Goal: Entertainment & Leisure: Consume media (video, audio)

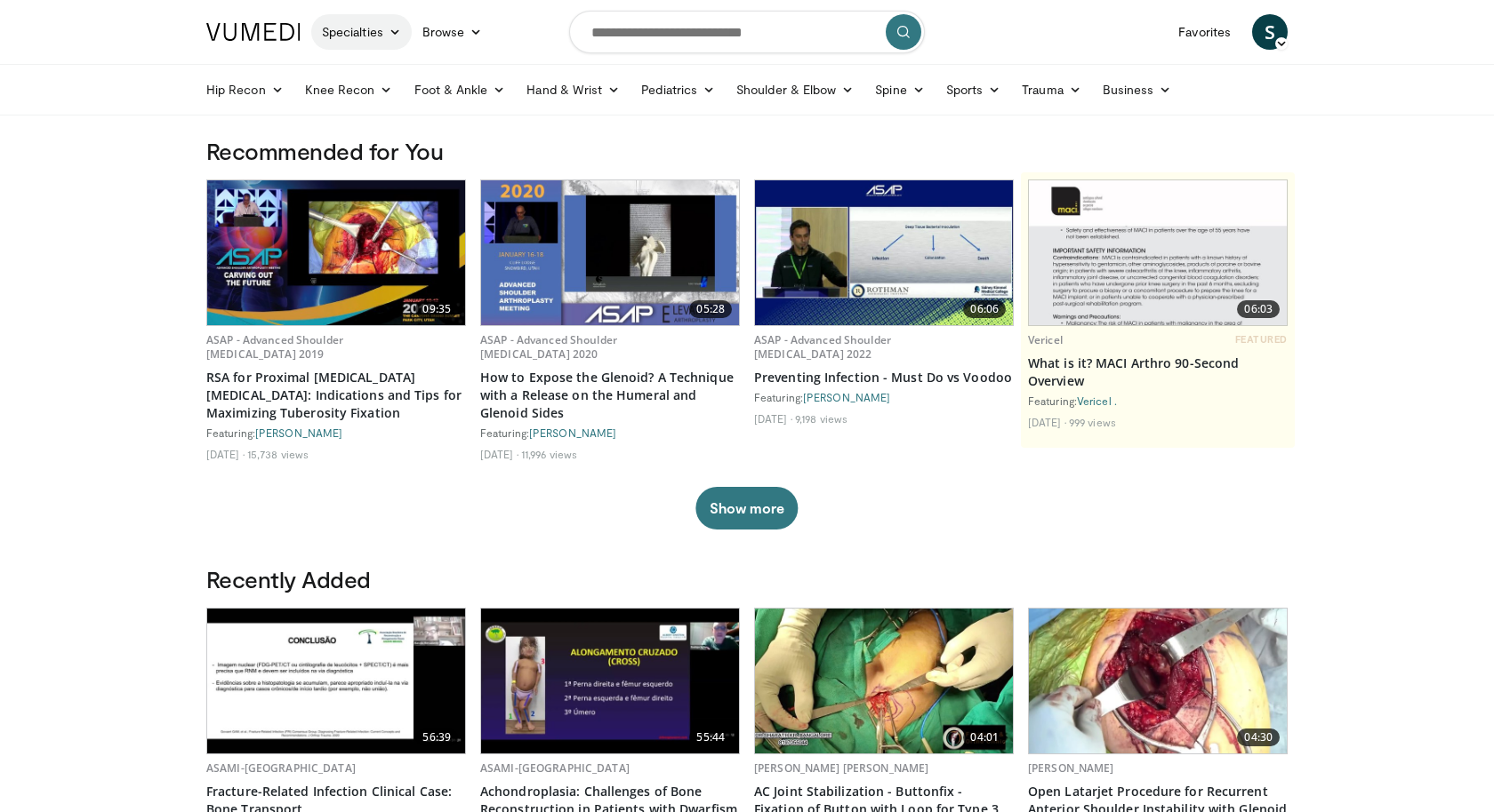
click at [384, 34] on link "Specialties" at bounding box center [361, 32] width 100 height 35
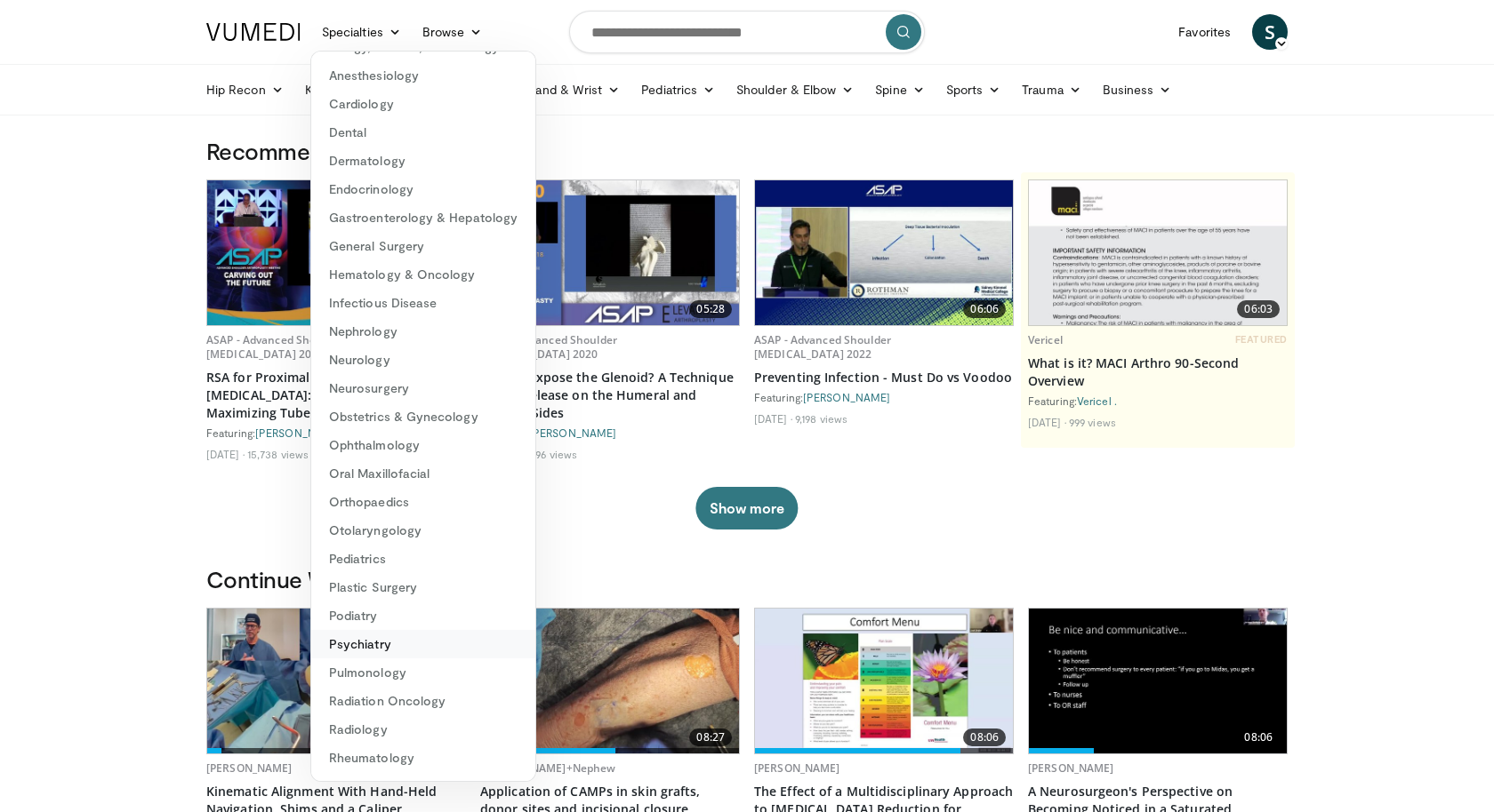
scroll to position [80, 0]
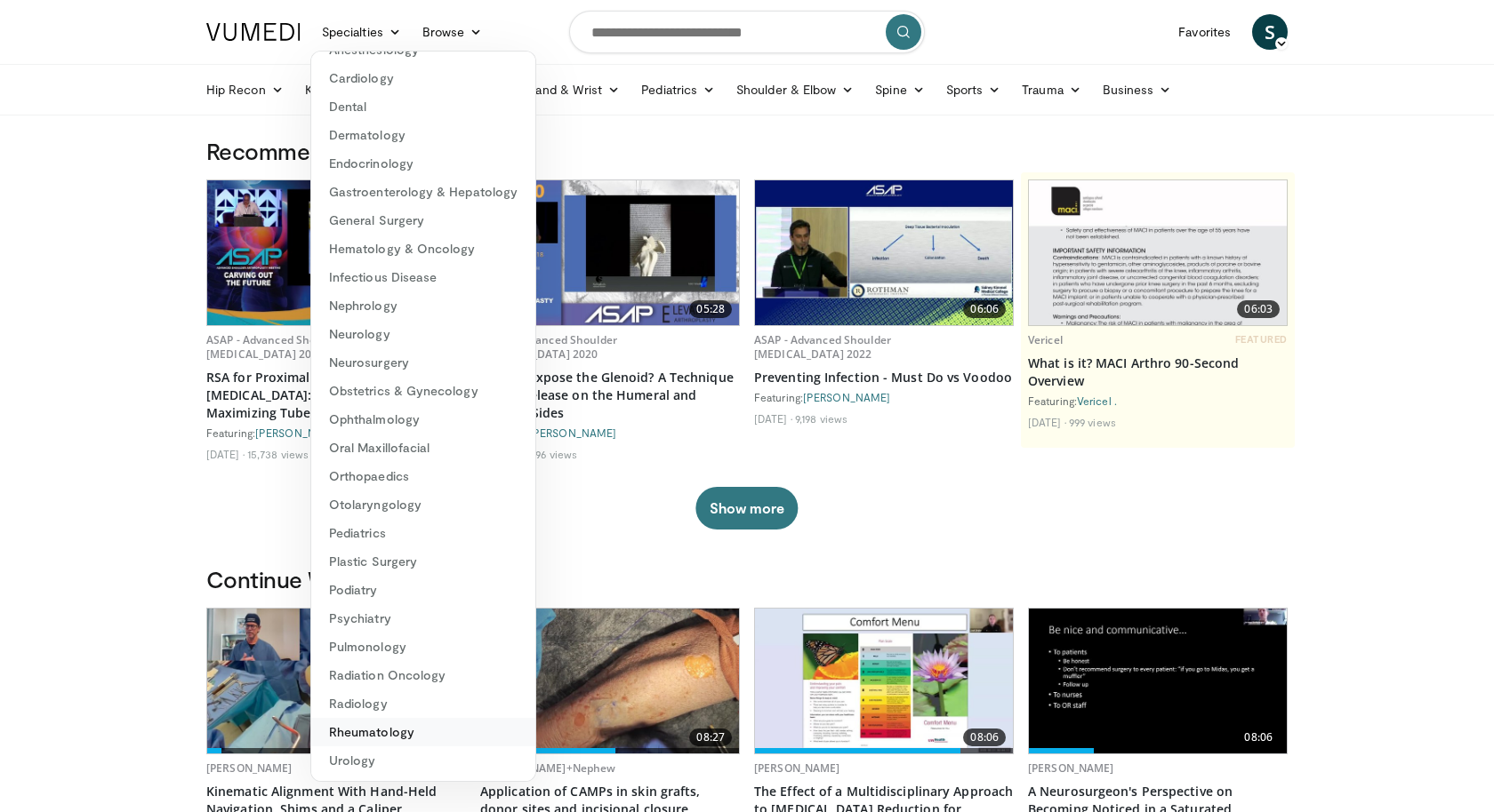
click at [376, 733] on link "Rheumatology" at bounding box center [423, 733] width 225 height 29
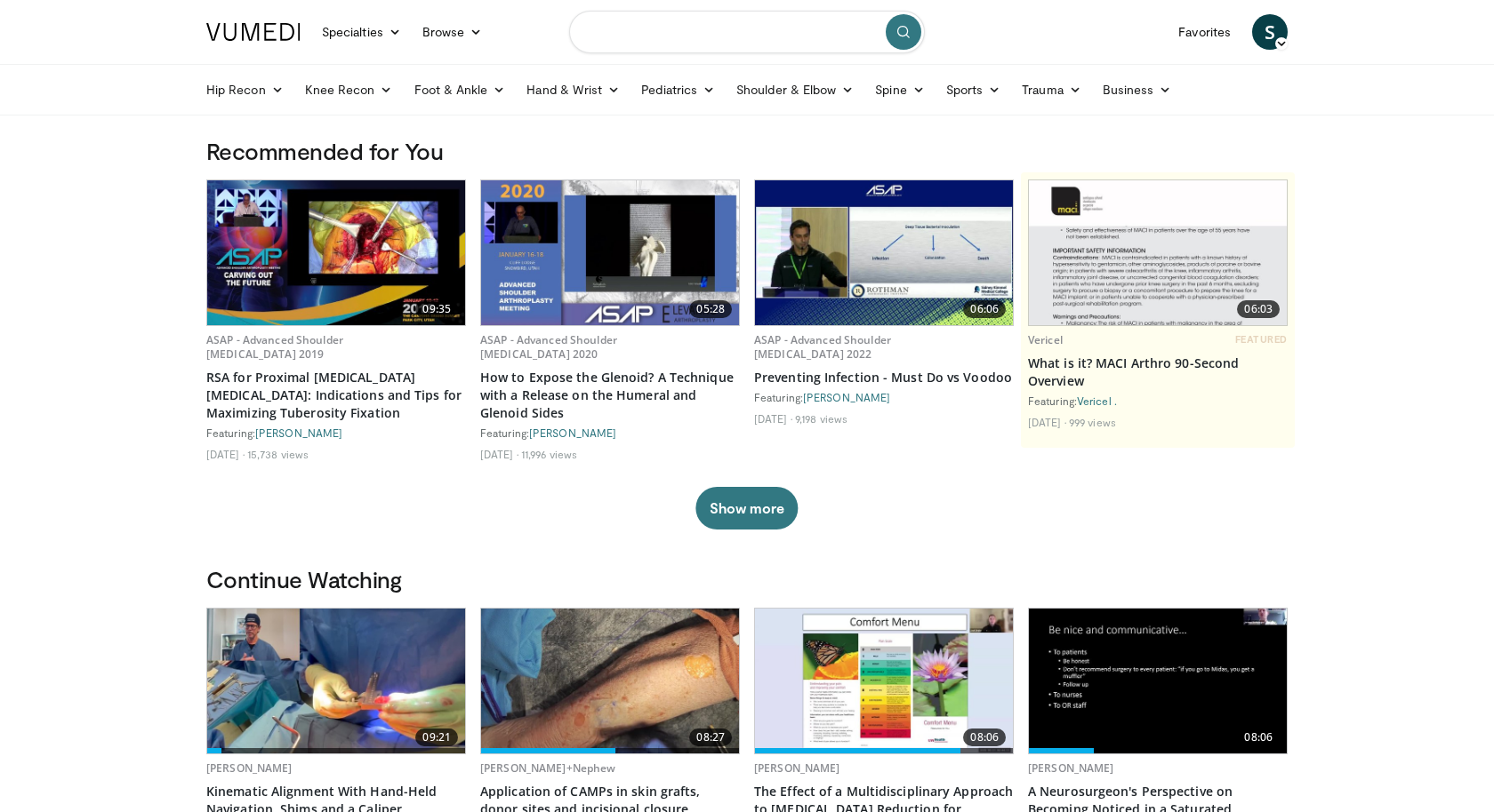
click at [676, 38] on input "Search topics, interventions" at bounding box center [747, 32] width 355 height 42
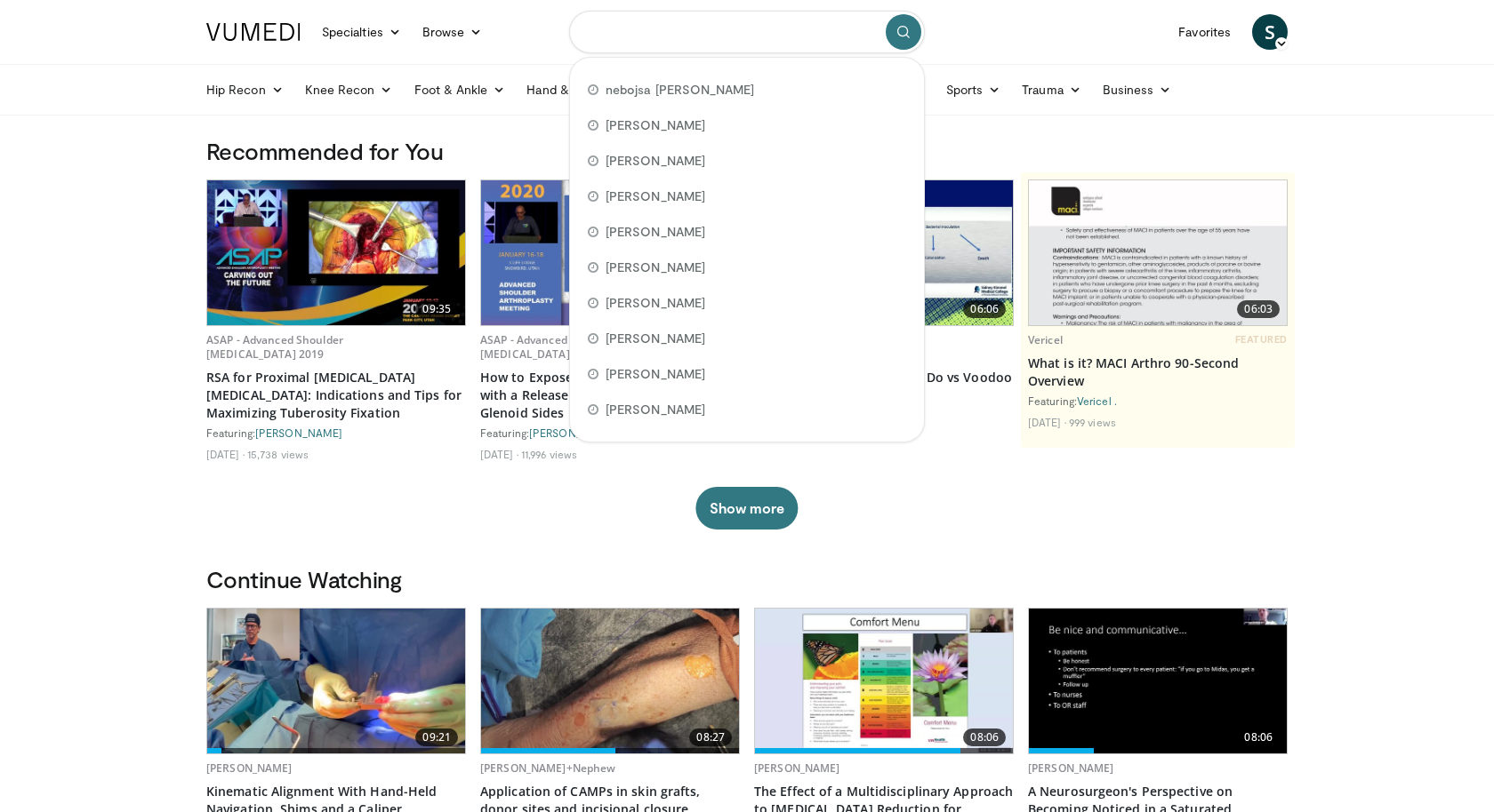
click at [648, 32] on input "Search topics, interventions" at bounding box center [747, 32] width 355 height 42
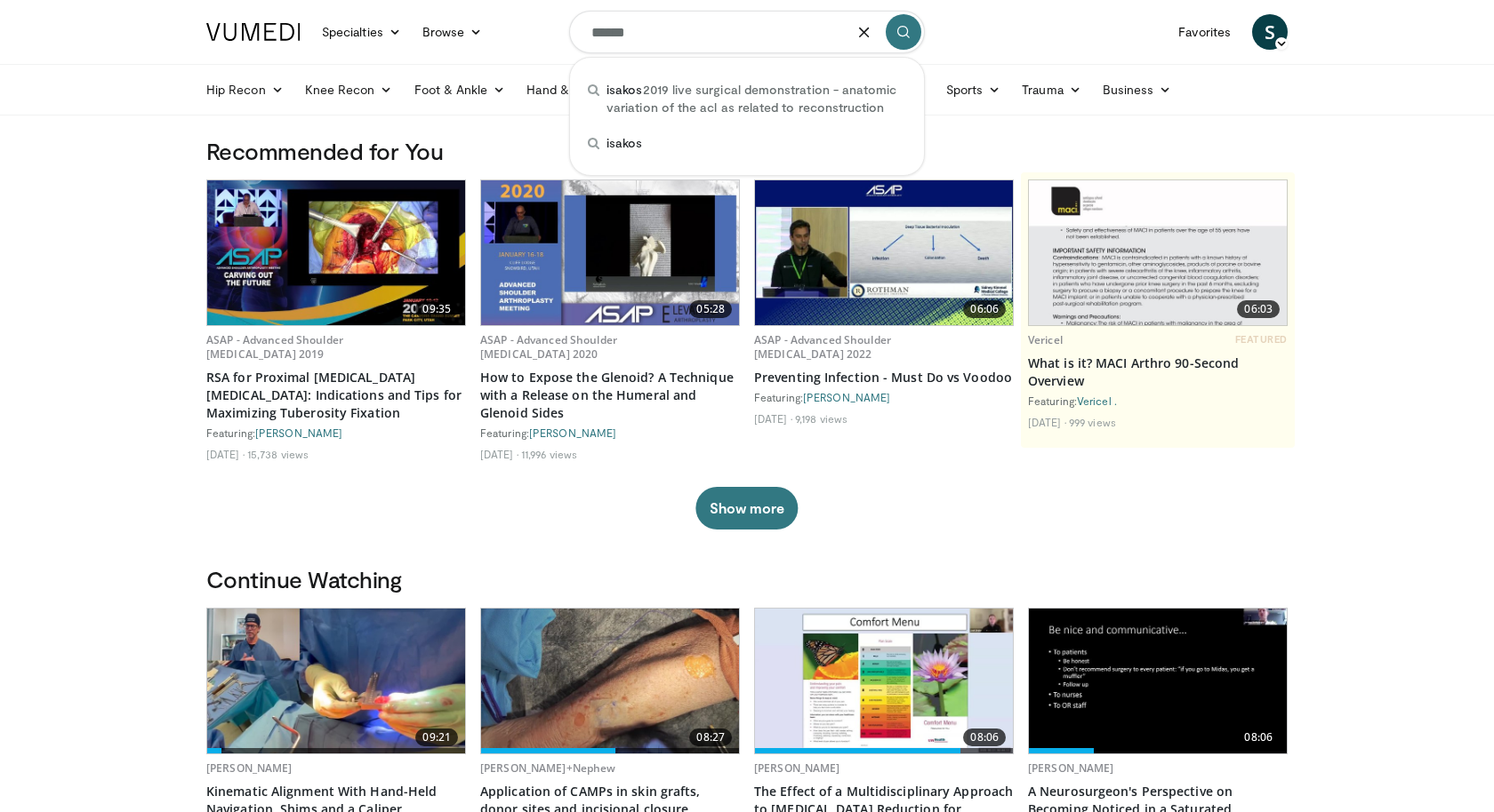
type input "******"
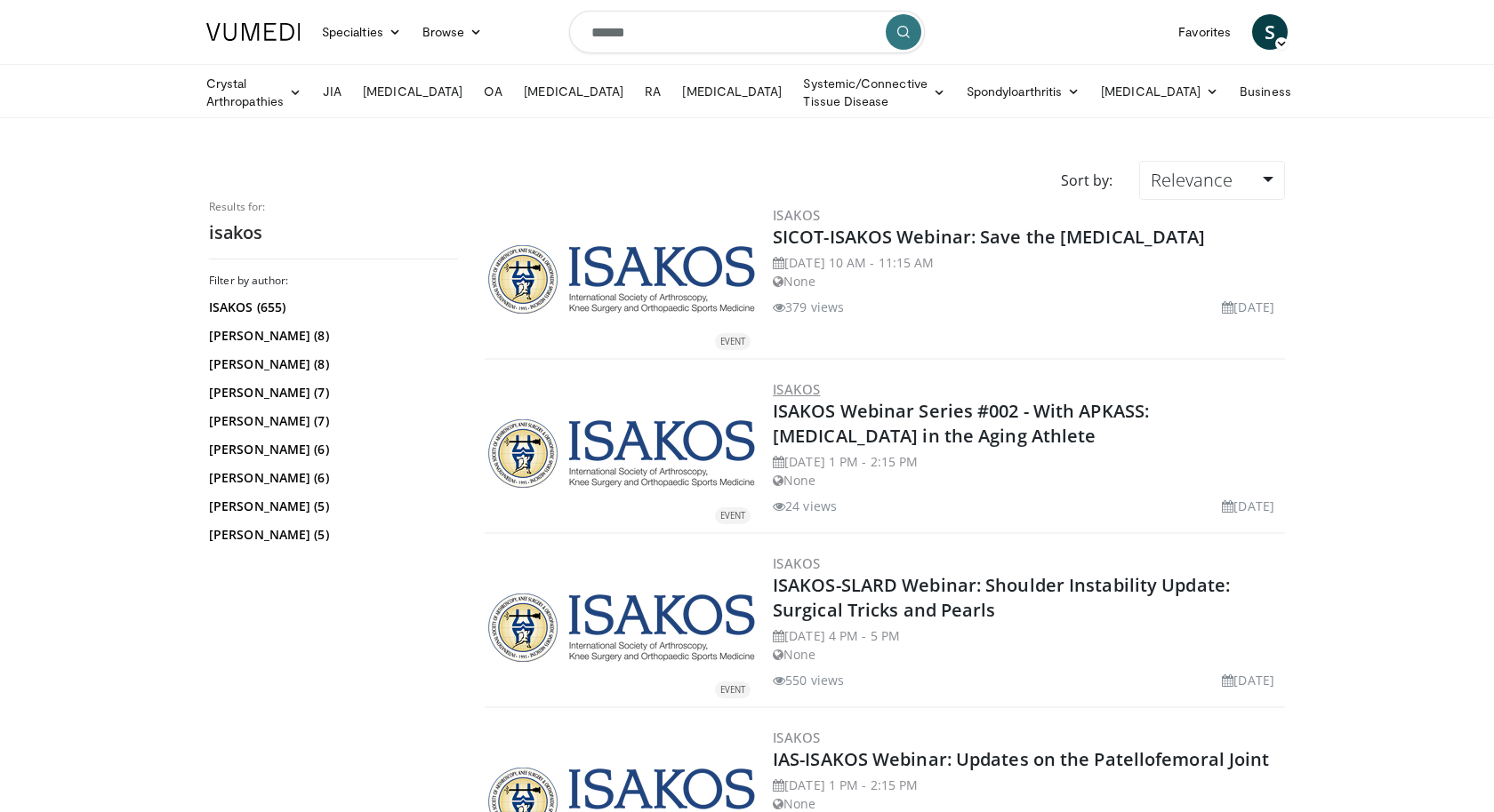
click at [803, 382] on link "ISAKOS" at bounding box center [796, 389] width 47 height 18
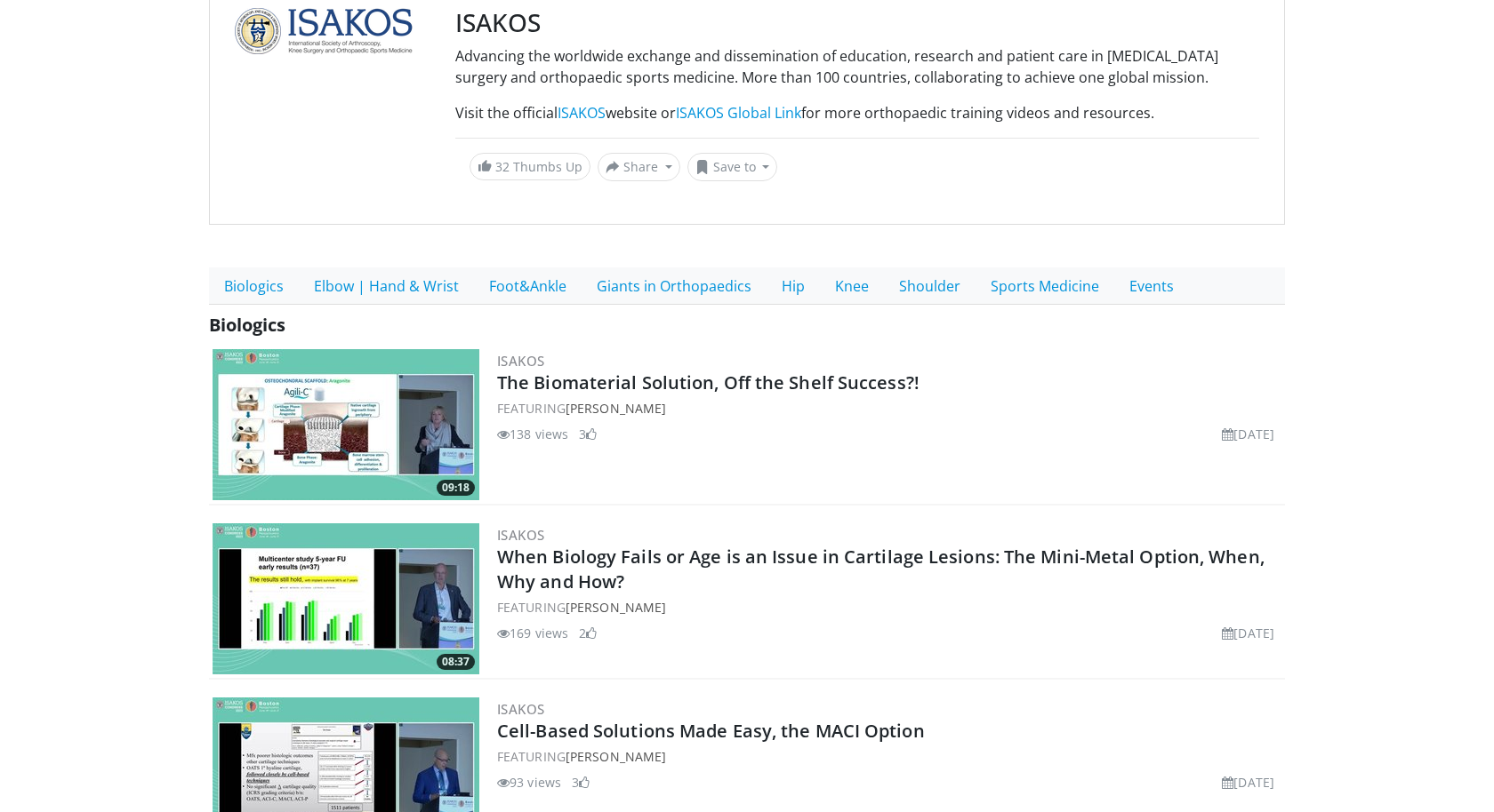
scroll to position [209, 0]
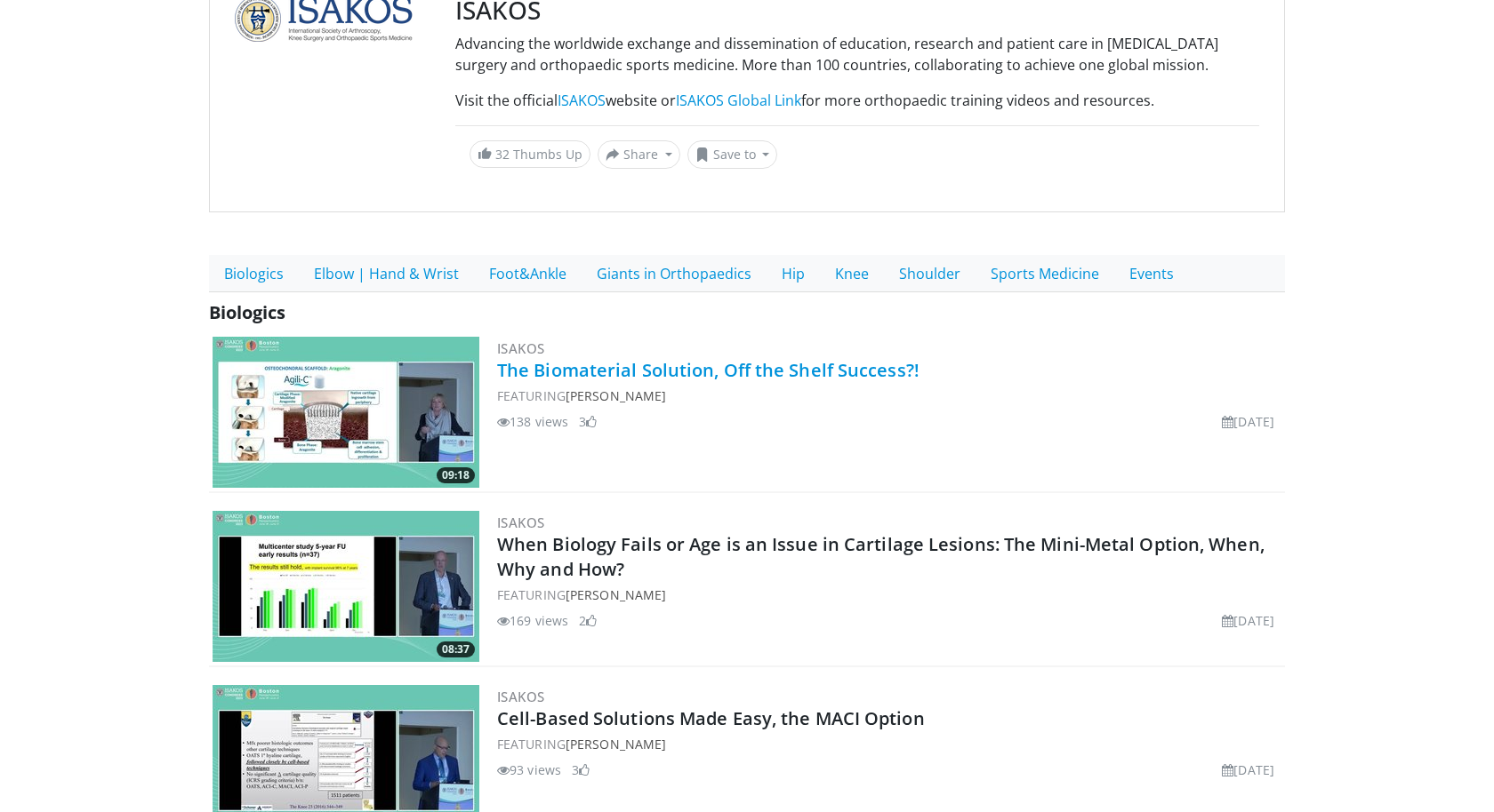
click at [588, 363] on link "The Biomaterial Solution, Off the Shelf Success?!" at bounding box center [708, 370] width 422 height 24
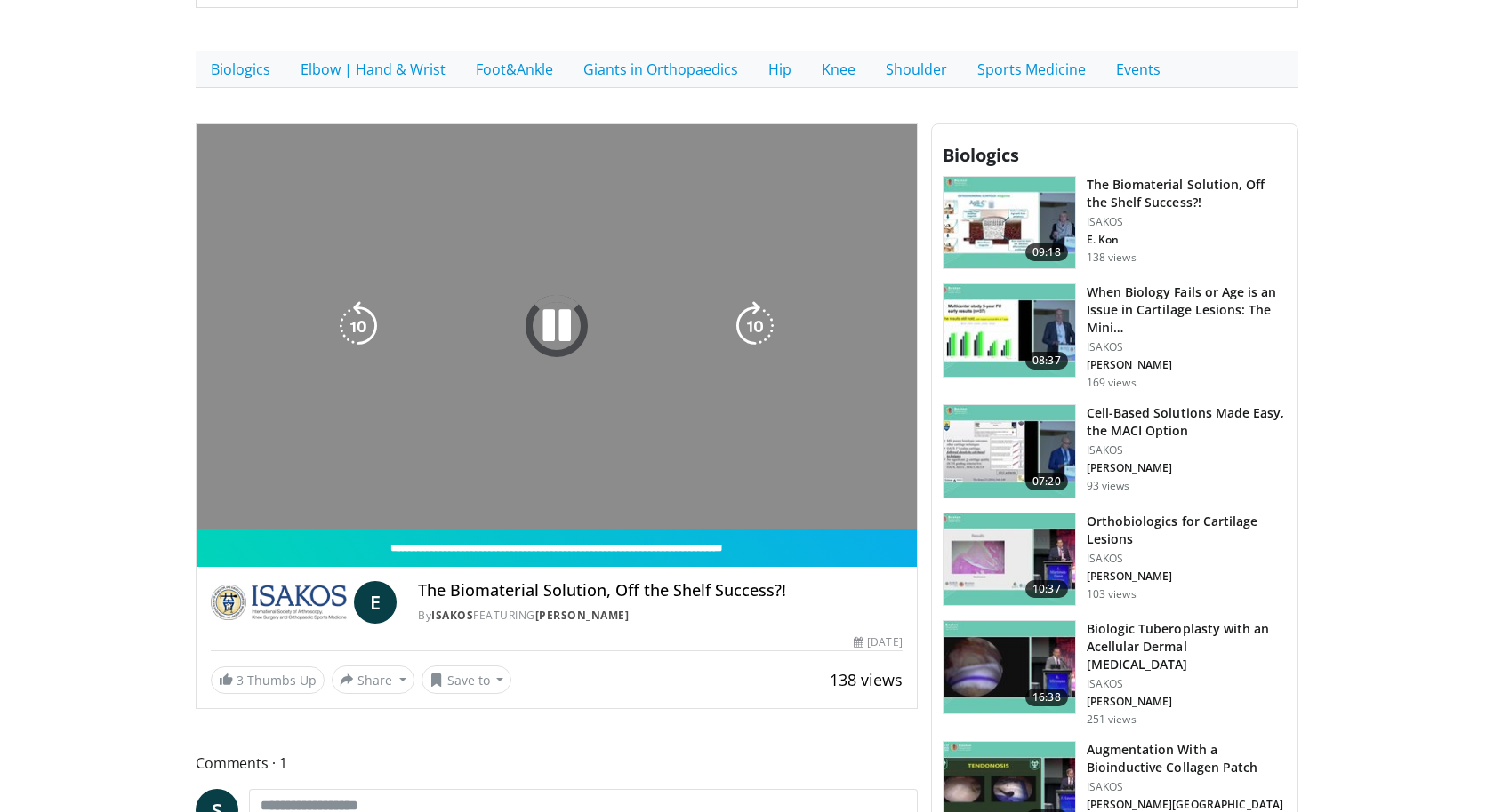
scroll to position [423, 0]
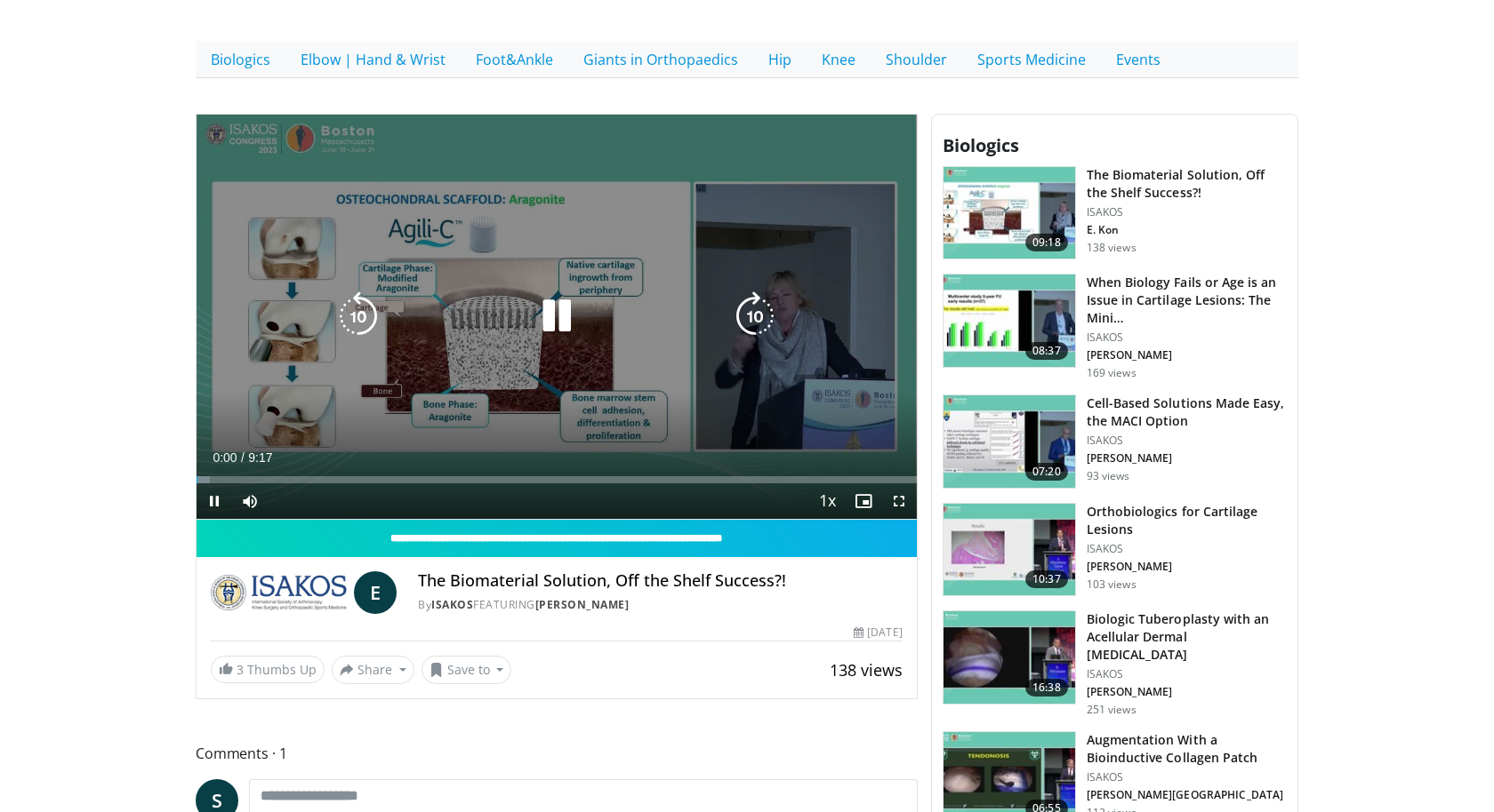
click at [534, 300] on icon "Video Player" at bounding box center [556, 315] width 50 height 50
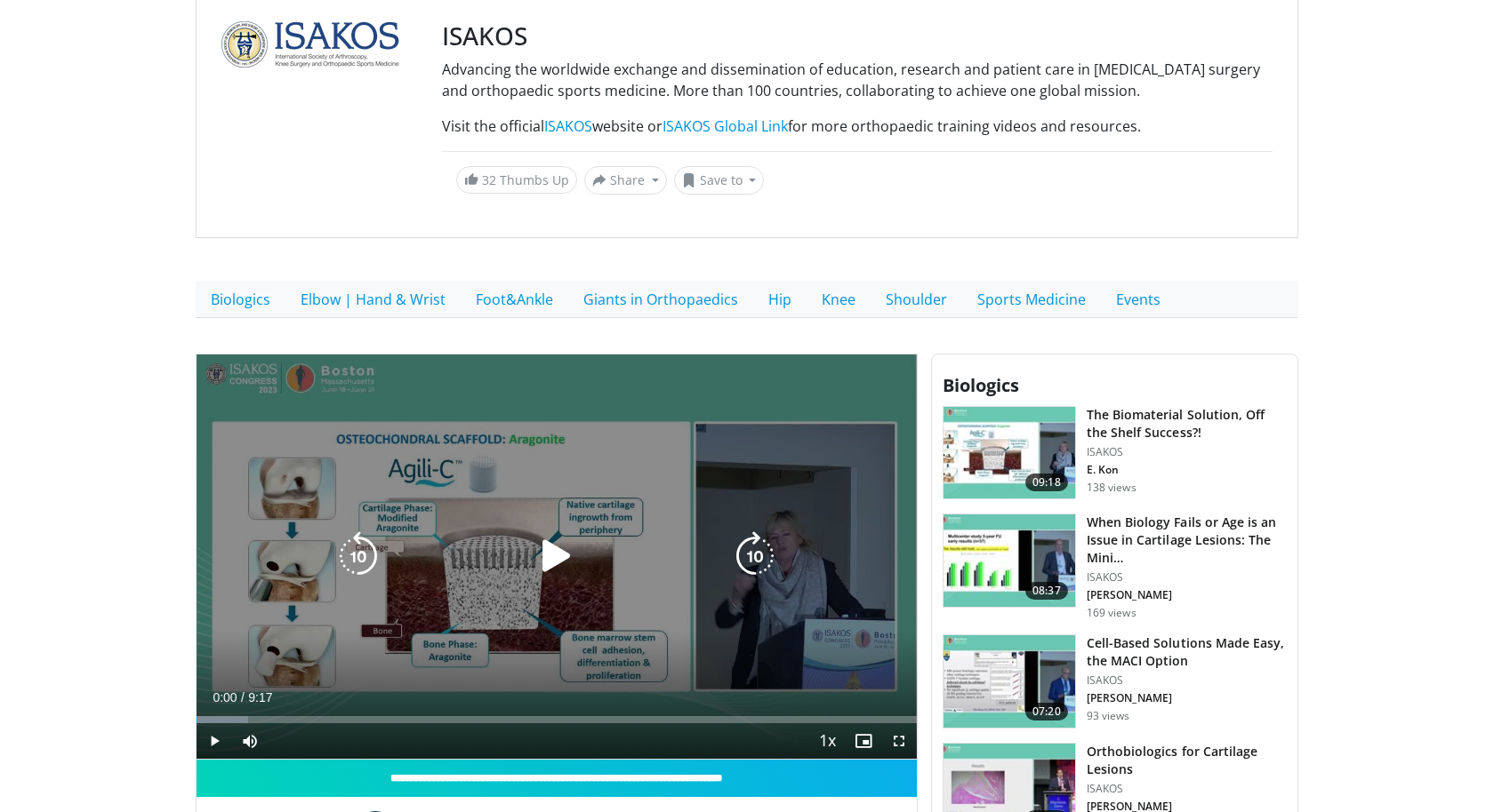
scroll to position [0, 0]
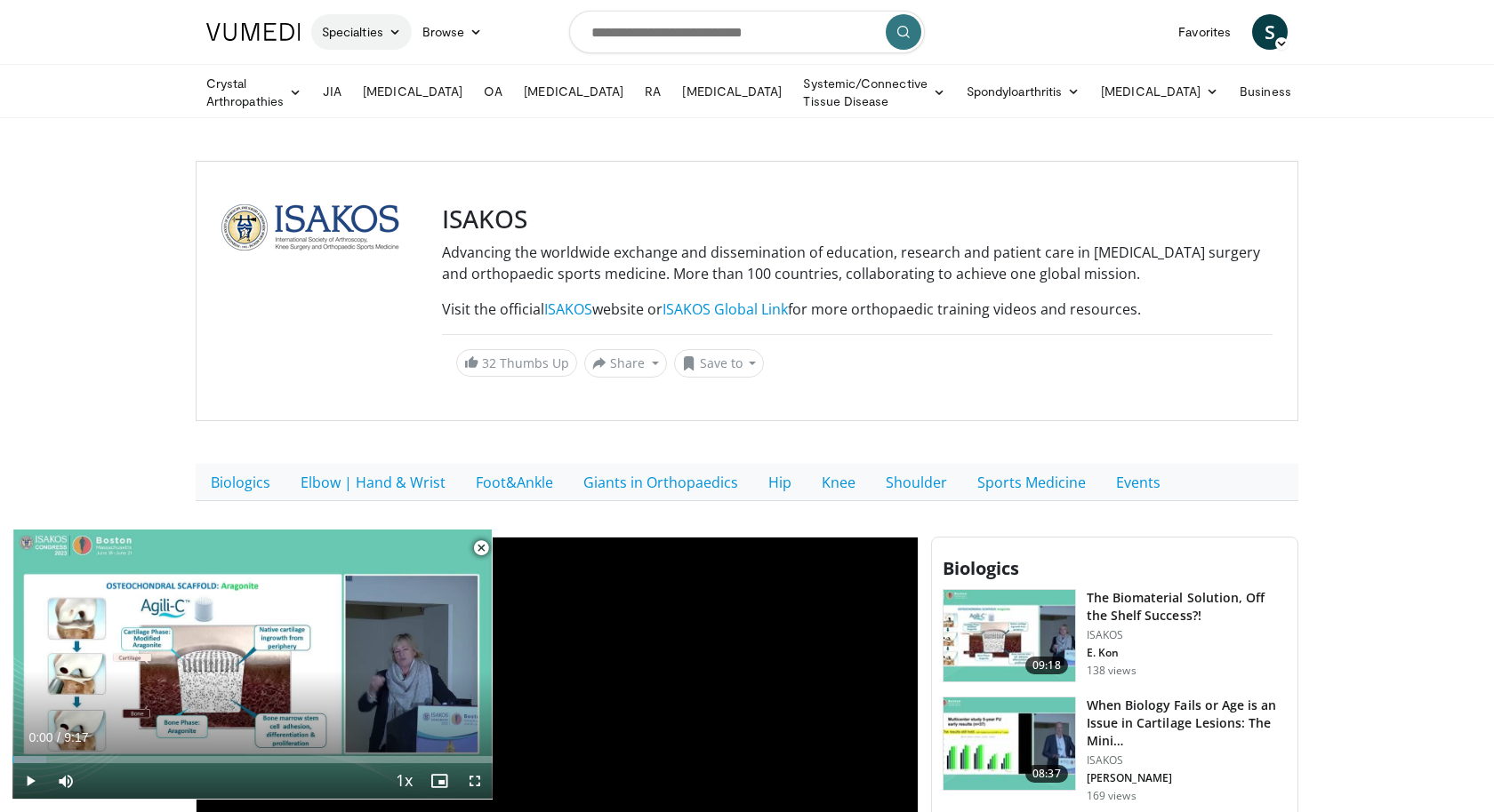
click at [387, 28] on link "Specialties" at bounding box center [361, 32] width 100 height 35
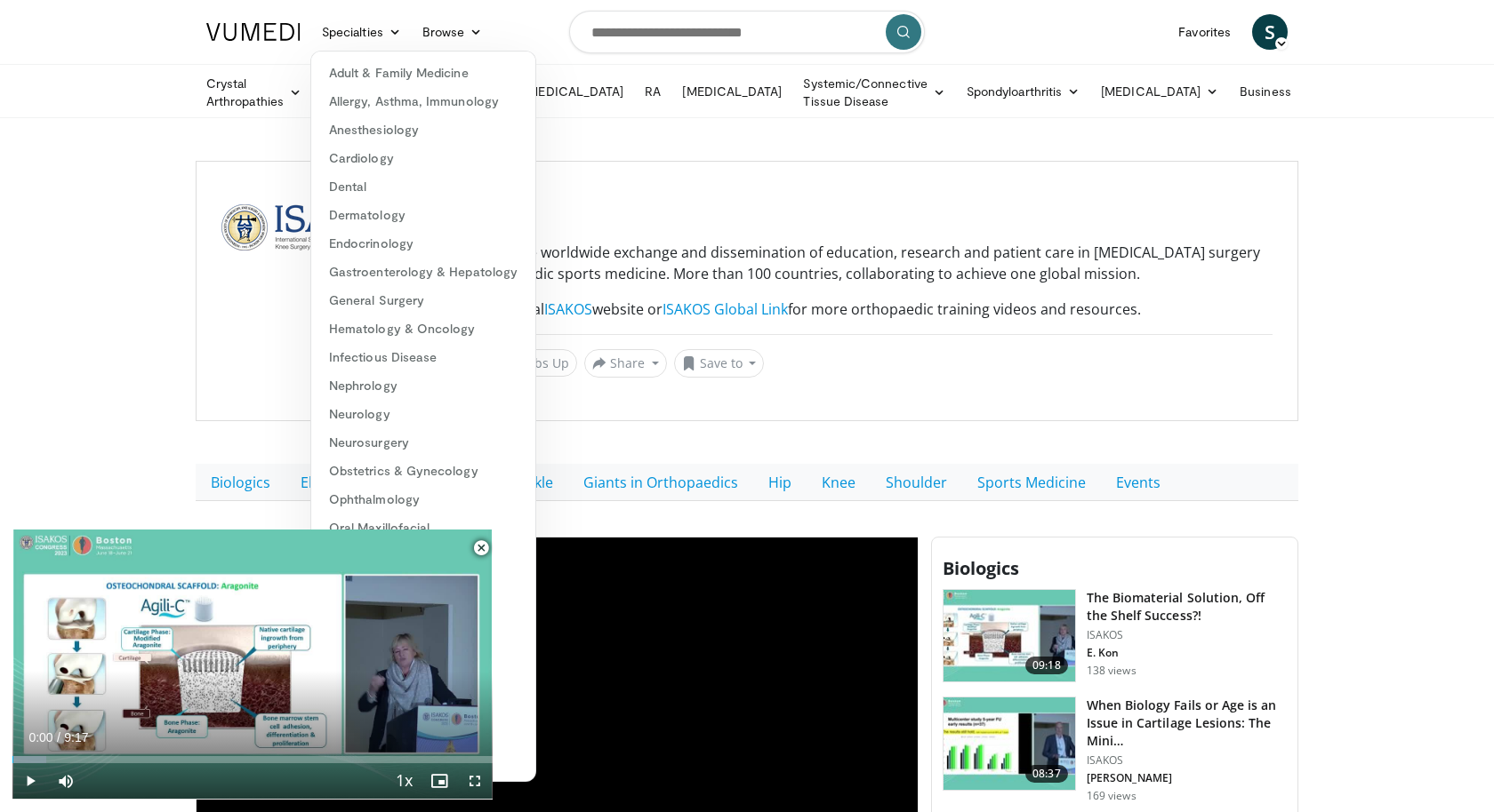
click at [482, 547] on span "Video Player" at bounding box center [481, 548] width 35 height 35
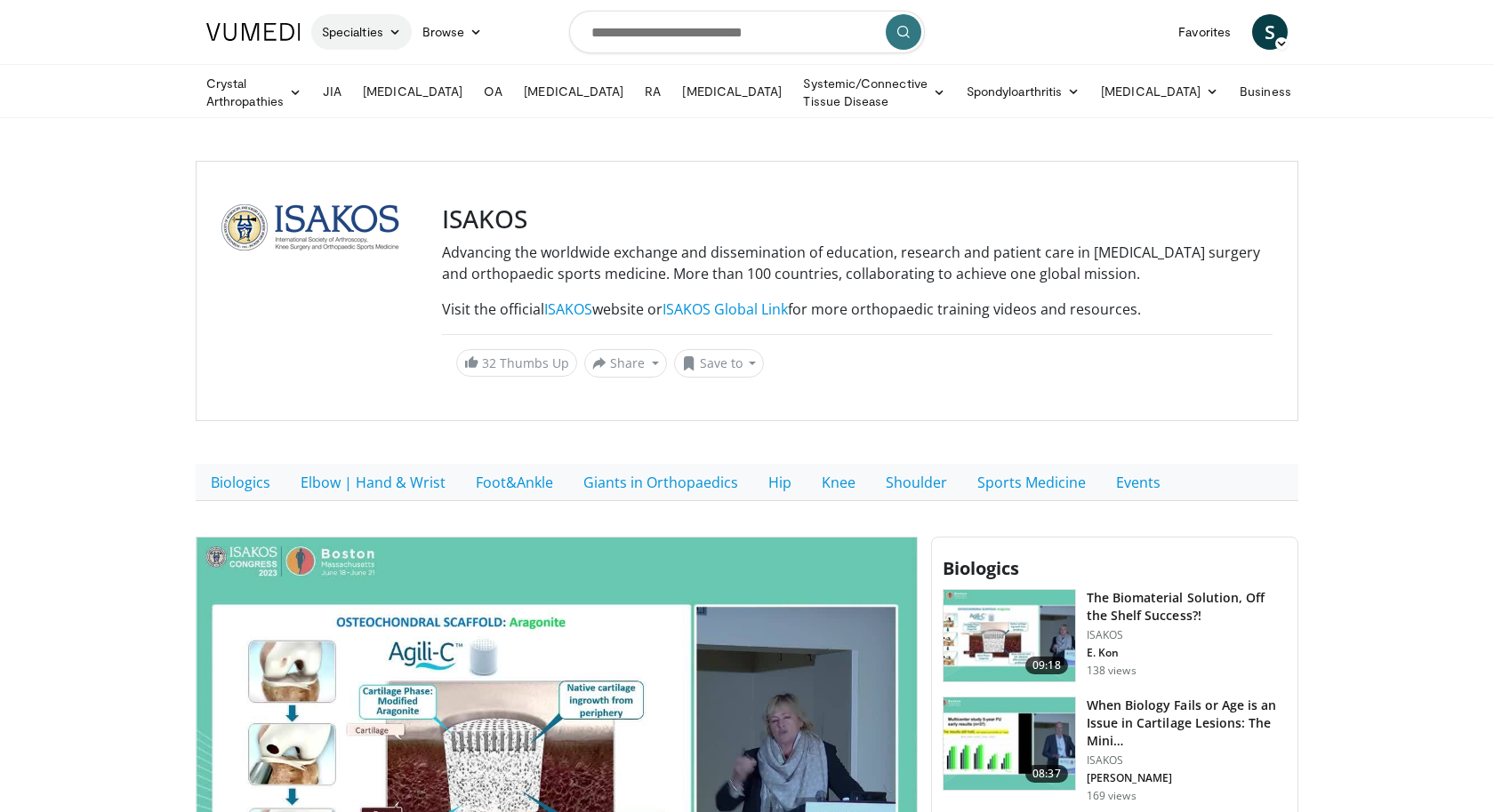
click at [361, 21] on link "Specialties" at bounding box center [361, 32] width 100 height 35
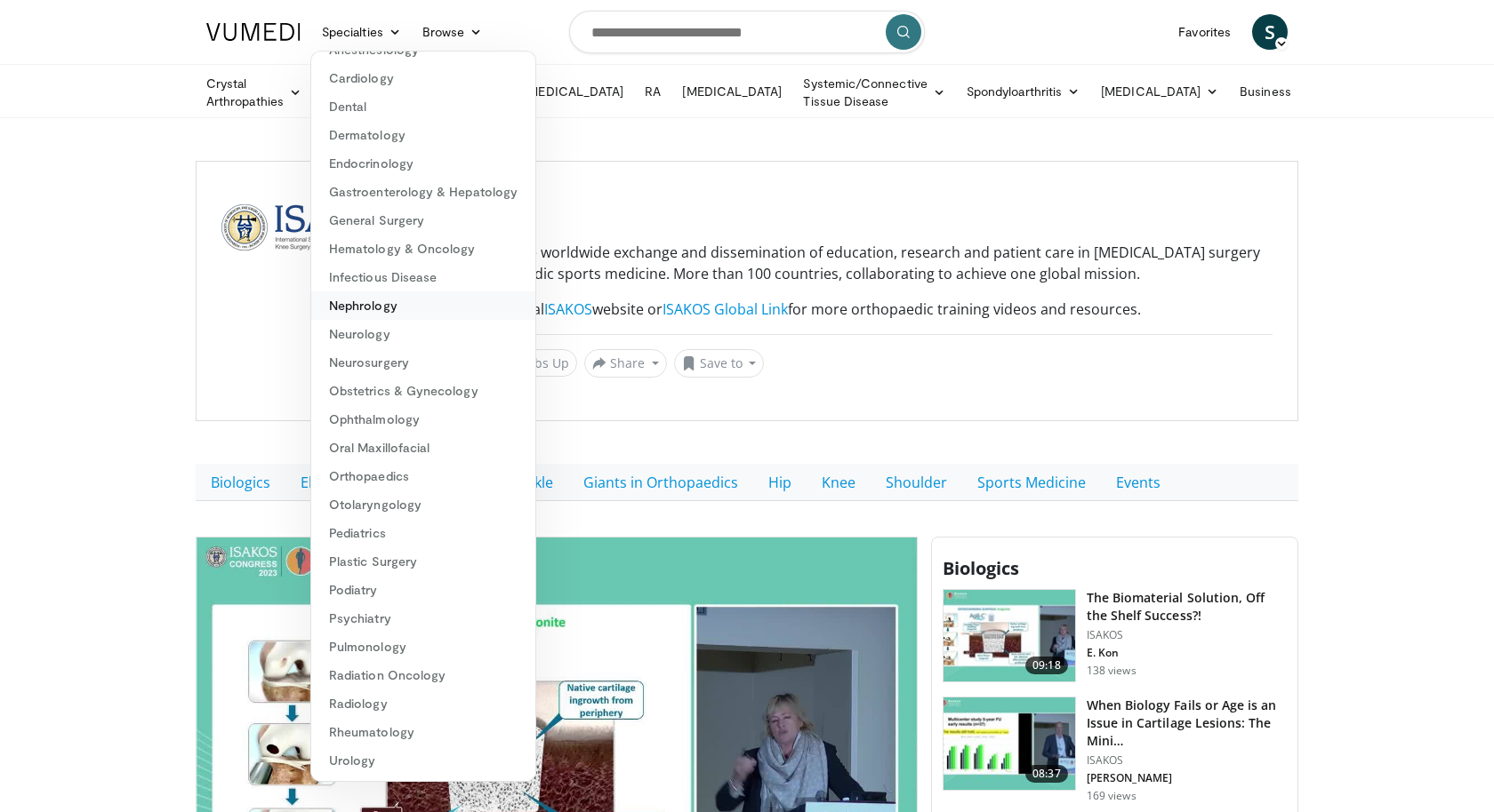
scroll to position [78, 0]
click at [654, 169] on div "ISAKOS Advancing the worldwide exchange and dissemination of education, researc…" at bounding box center [747, 291] width 1103 height 260
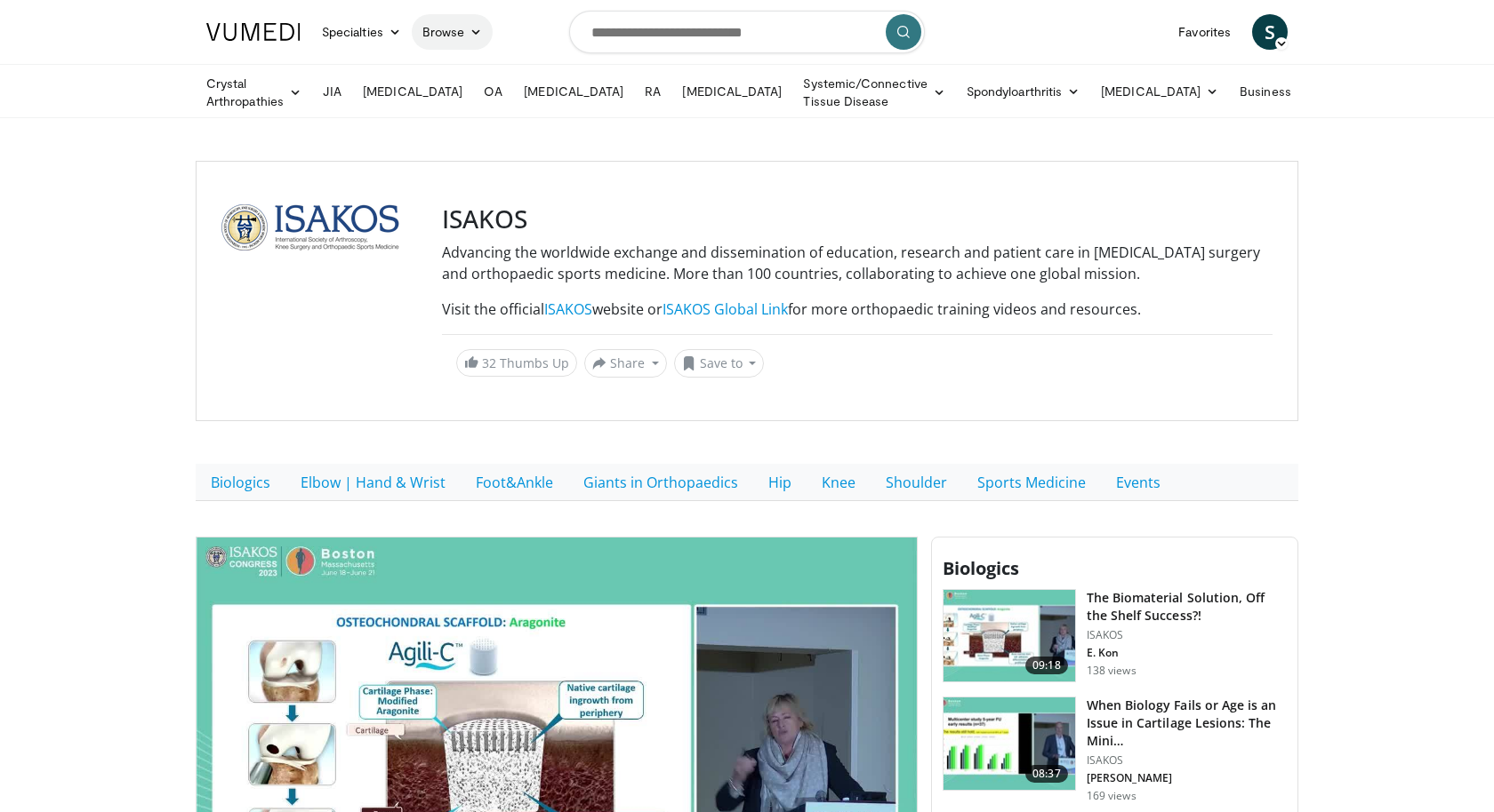
click at [455, 28] on link "Browse" at bounding box center [453, 32] width 82 height 35
click at [469, 68] on link "Channels" at bounding box center [518, 73] width 212 height 29
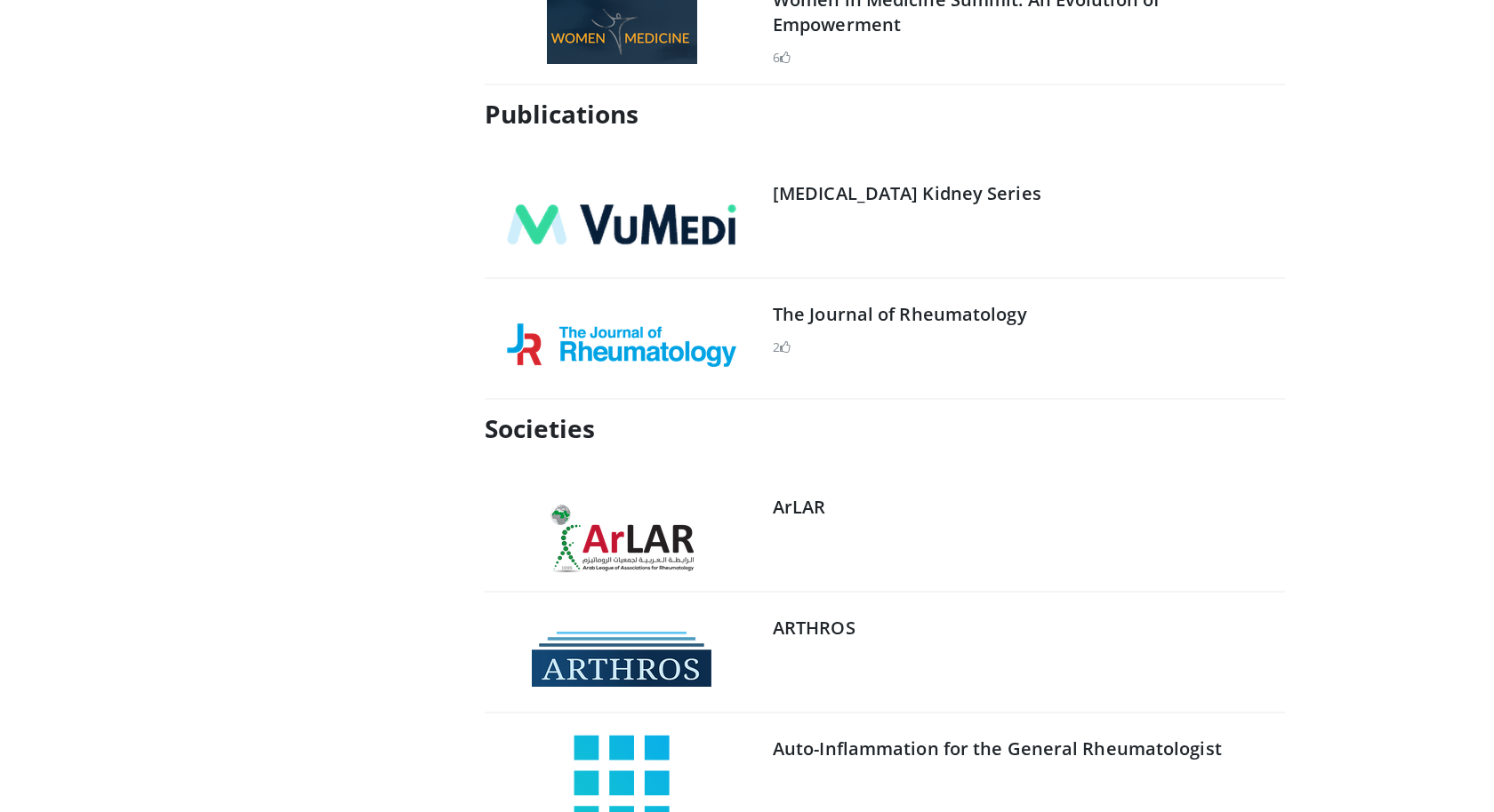
scroll to position [5245, 0]
